Goal: Task Accomplishment & Management: Complete application form

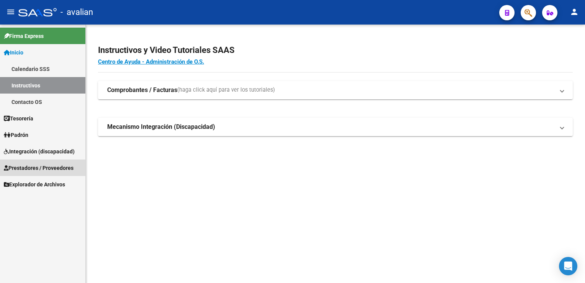
click at [41, 168] on span "Prestadores / Proveedores" at bounding box center [39, 168] width 70 height 8
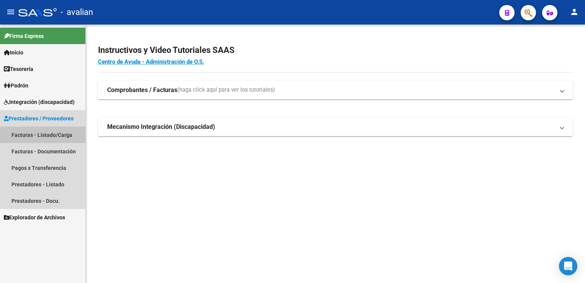
click at [37, 136] on link "Facturas - Listado/Carga" at bounding box center [42, 134] width 85 height 16
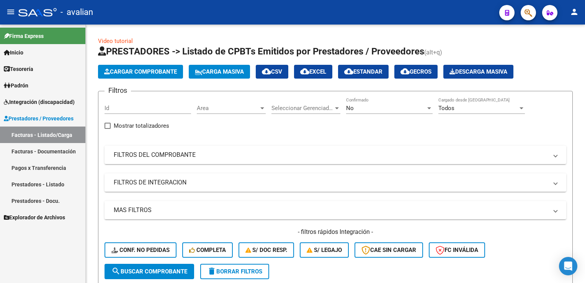
click at [33, 152] on link "Facturas - Documentación" at bounding box center [42, 151] width 85 height 16
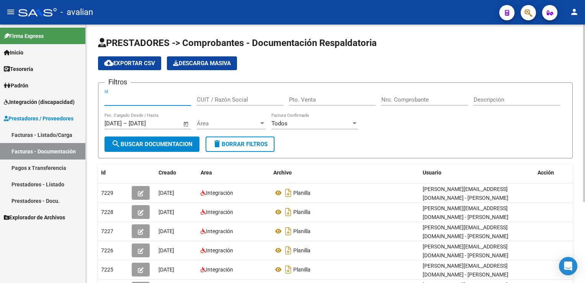
click at [136, 100] on input "Id" at bounding box center [148, 99] width 87 height 7
paste input "27269471099"
type input "27269471099"
click at [259, 125] on span "Área" at bounding box center [228, 123] width 62 height 7
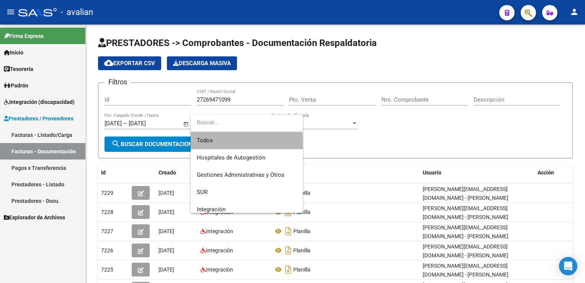
click at [221, 145] on span "Todos" at bounding box center [247, 140] width 100 height 17
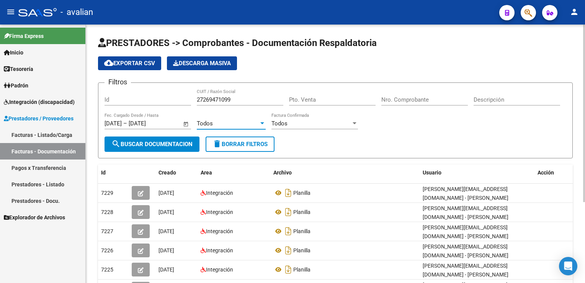
click at [221, 125] on div "Todos" at bounding box center [228, 123] width 62 height 7
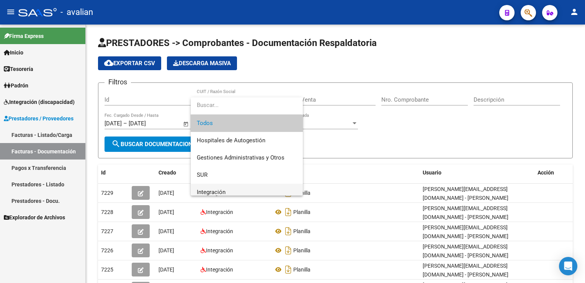
click at [208, 187] on span "Integración" at bounding box center [247, 191] width 100 height 17
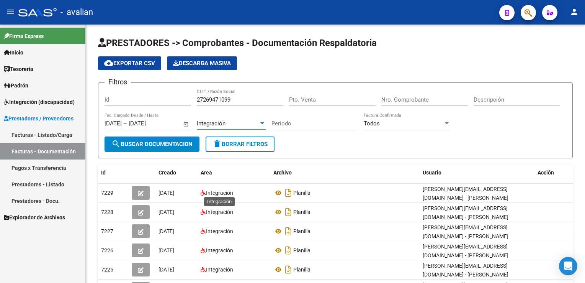
scroll to position [5, 0]
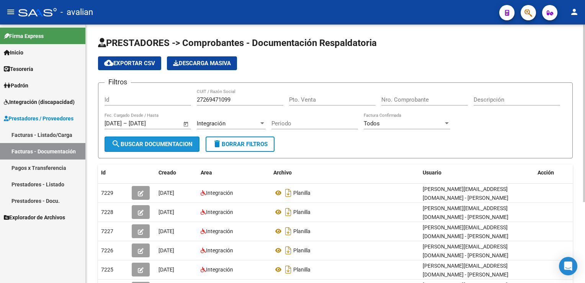
click at [162, 147] on button "search Buscar Documentacion" at bounding box center [152, 143] width 95 height 15
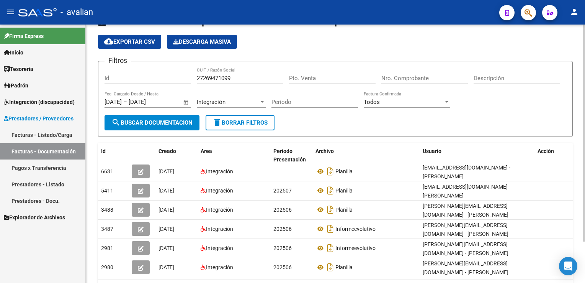
scroll to position [38, 0]
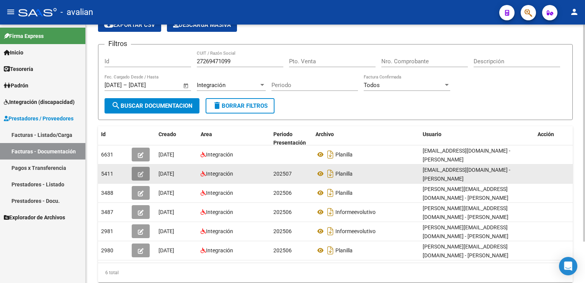
click at [143, 171] on icon "button" at bounding box center [141, 174] width 6 height 6
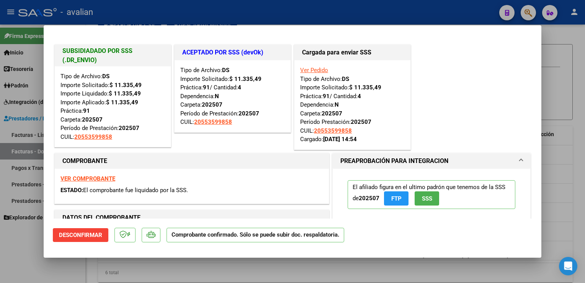
click at [158, 17] on div at bounding box center [292, 141] width 585 height 283
type input "$ 0,00"
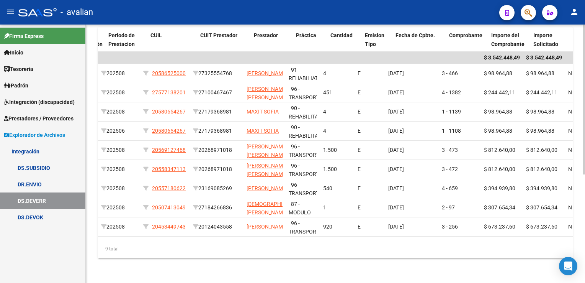
scroll to position [0, 341]
